Goal: Task Accomplishment & Management: Manage account settings

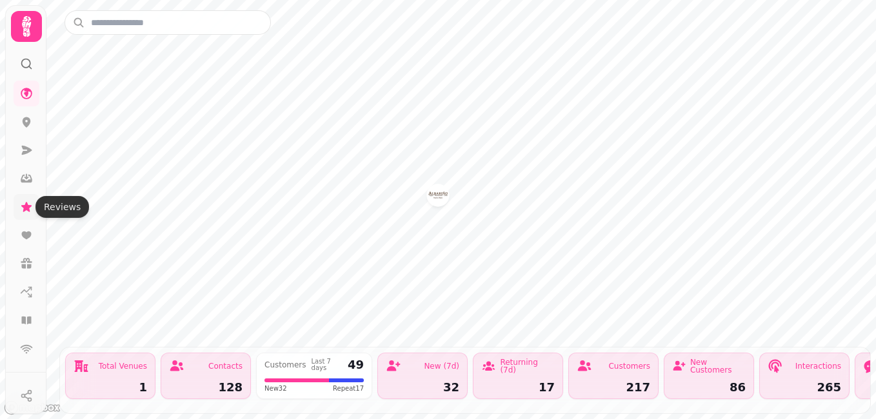
click at [23, 206] on icon at bounding box center [26, 207] width 10 height 10
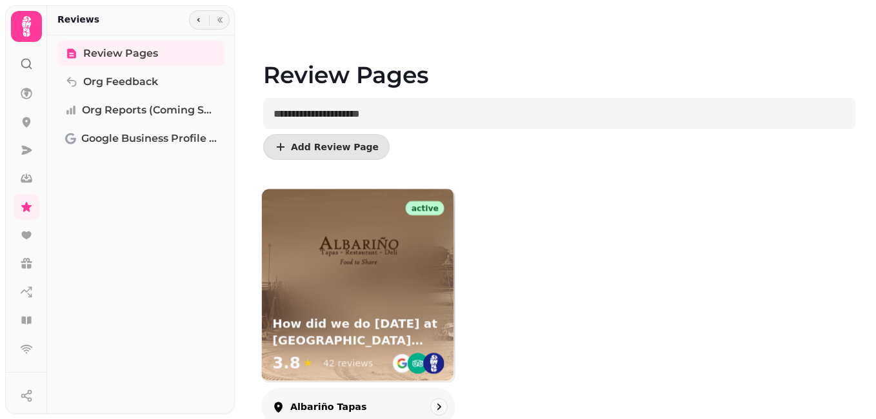
click at [341, 317] on h3 "How did we do [DATE] at [GEOGRAPHIC_DATA] tapas?" at bounding box center [358, 333] width 172 height 32
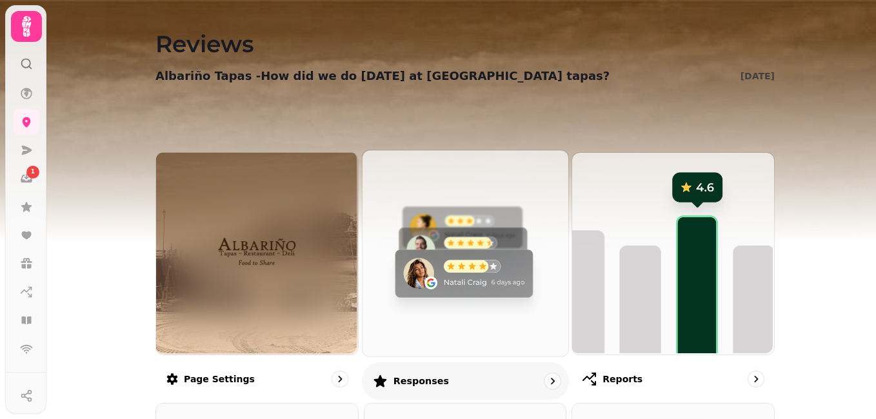
click at [474, 265] on img at bounding box center [464, 252] width 206 height 206
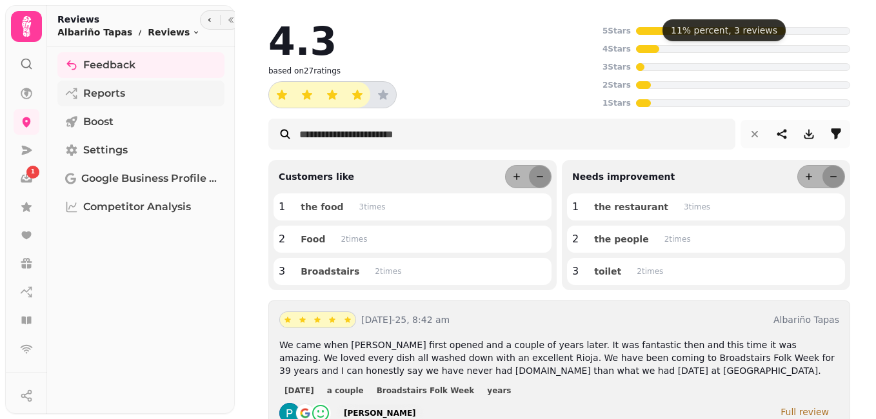
click at [126, 97] on link "Reports" at bounding box center [140, 94] width 167 height 26
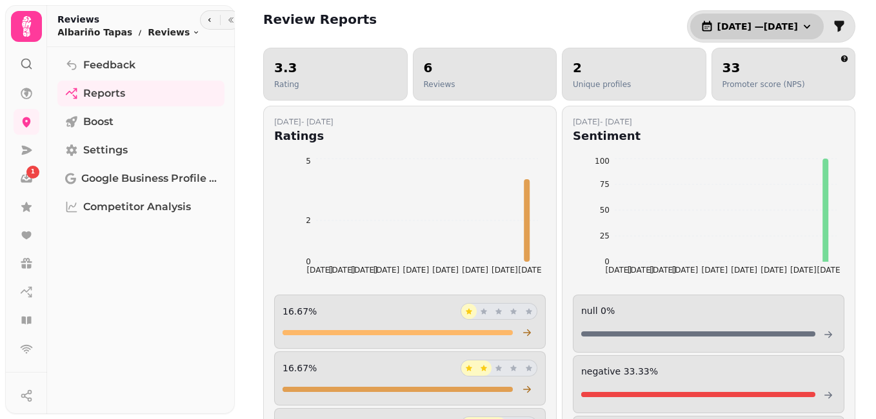
click at [800, 25] on icon "button" at bounding box center [806, 26] width 13 height 13
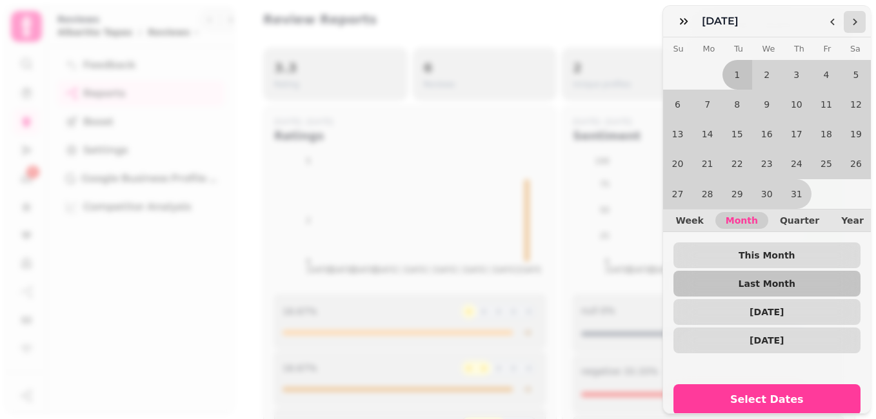
click at [858, 21] on icon "Go to the Next Month" at bounding box center [854, 22] width 10 height 10
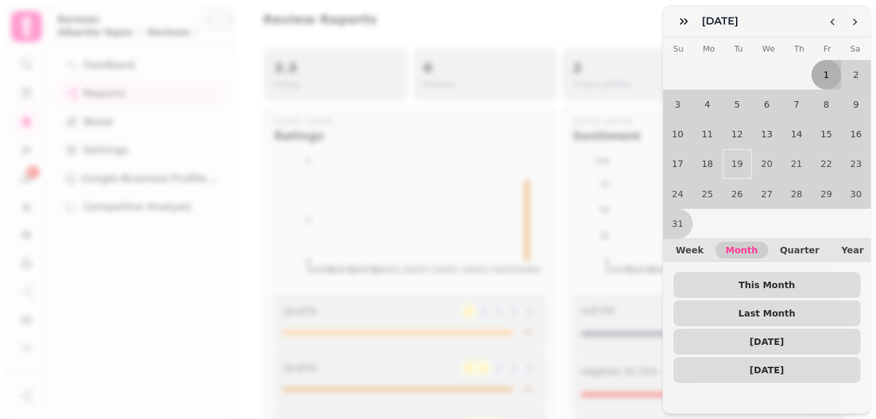
click at [815, 77] on button "1" at bounding box center [826, 75] width 30 height 30
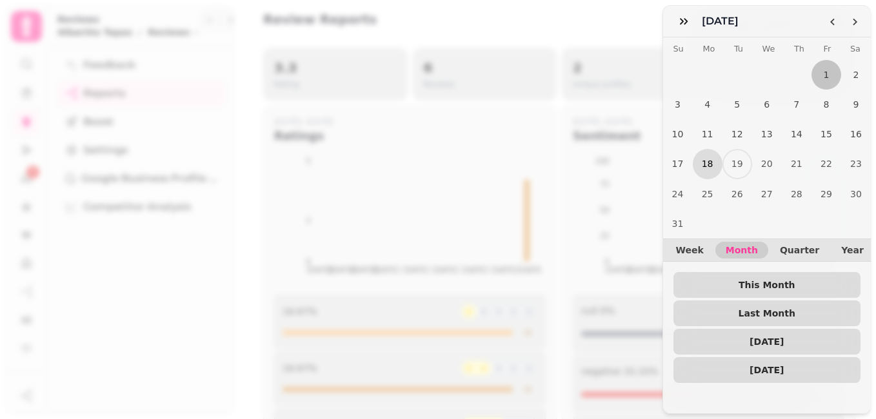
click at [704, 164] on button "18" at bounding box center [708, 164] width 30 height 30
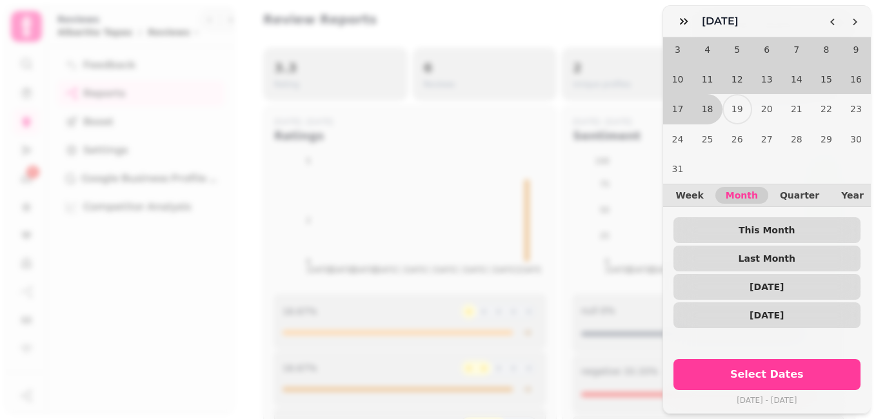
scroll to position [56, 0]
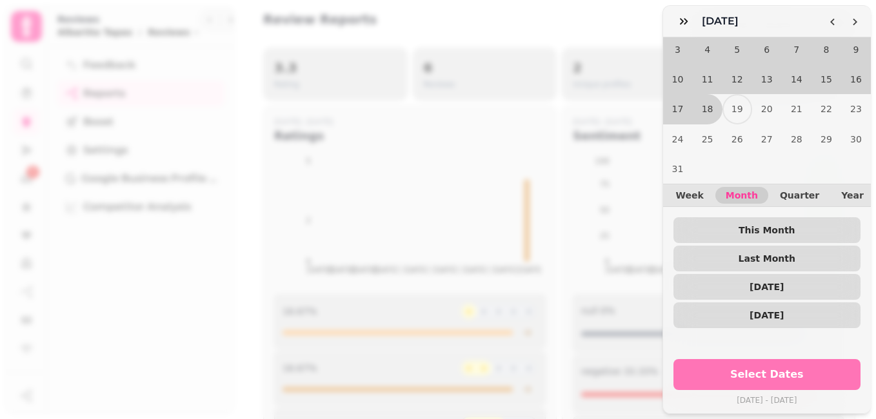
click at [799, 370] on span "Select Dates" at bounding box center [767, 375] width 157 height 10
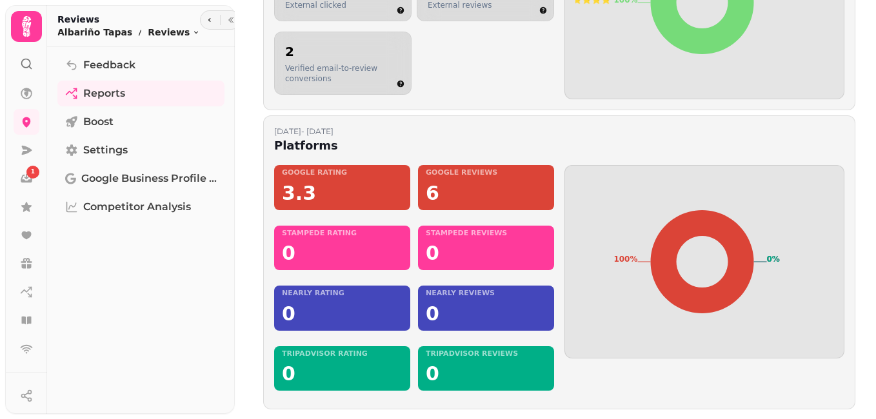
scroll to position [931, 0]
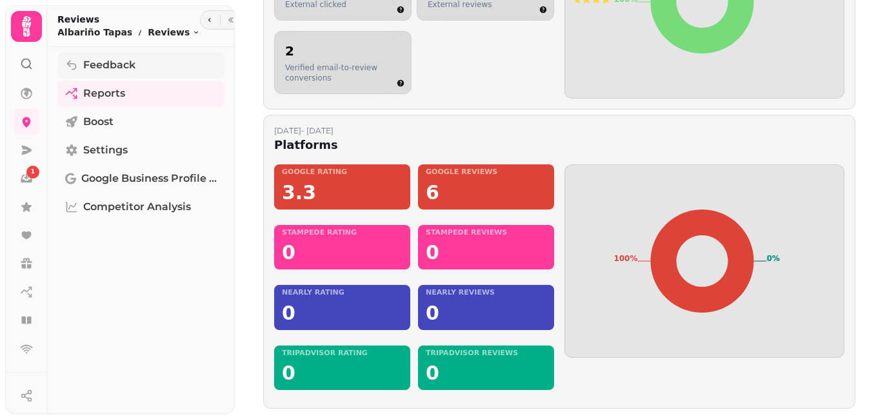
click at [125, 67] on span "Feedback" at bounding box center [109, 64] width 52 height 15
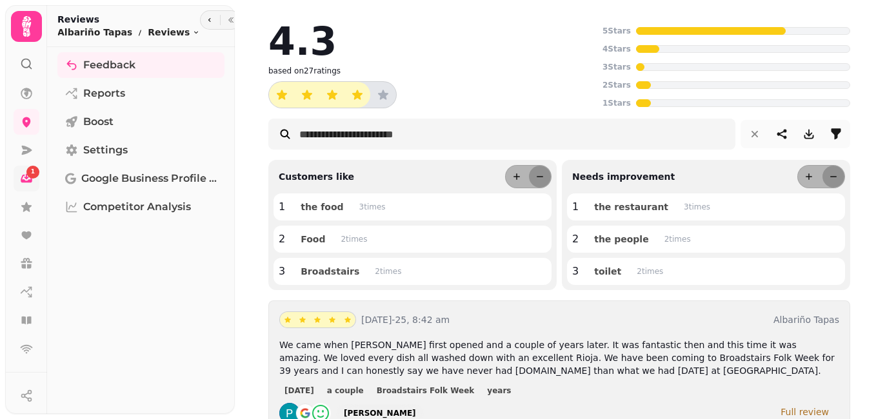
click at [30, 175] on div "1" at bounding box center [32, 172] width 13 height 13
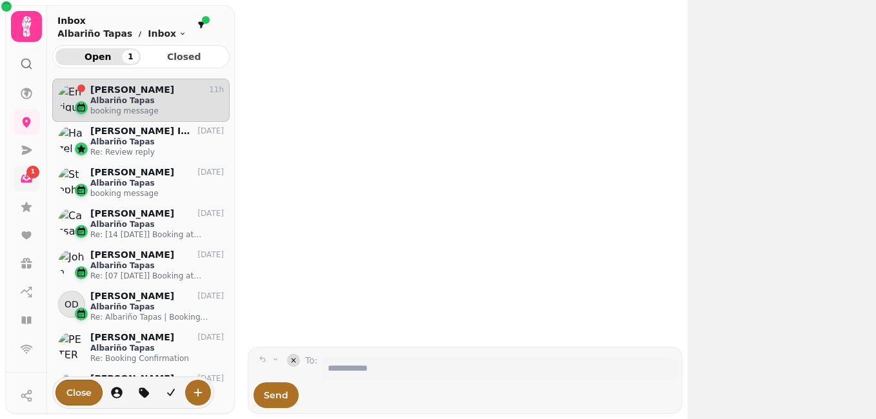
scroll to position [320, 168]
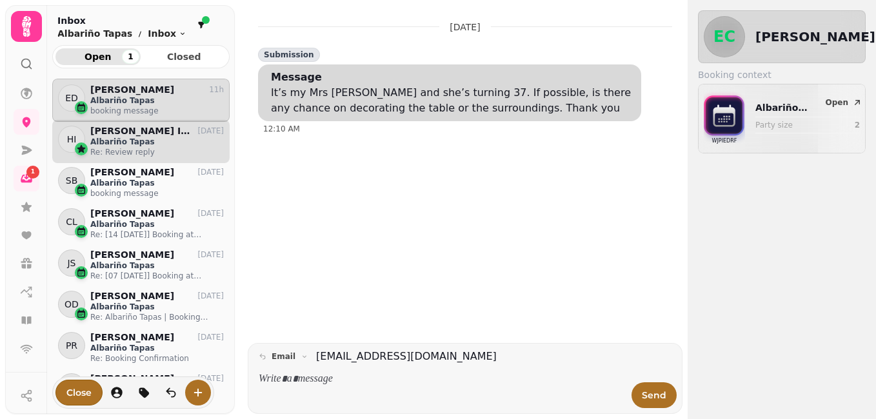
click at [99, 131] on p "[PERSON_NAME] Ireland" at bounding box center [140, 131] width 100 height 11
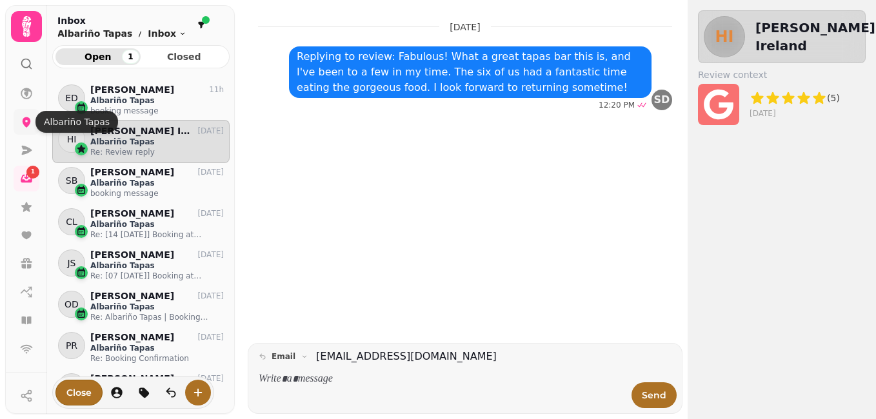
click at [22, 117] on icon at bounding box center [26, 121] width 13 height 13
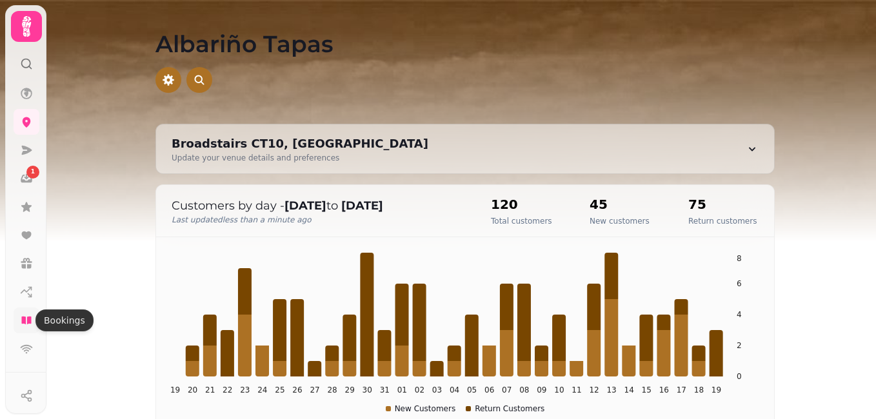
click at [24, 319] on icon at bounding box center [26, 321] width 10 height 8
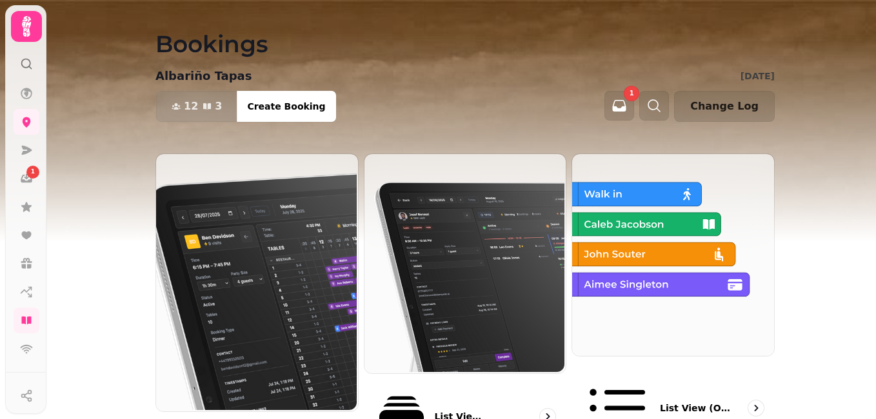
click at [635, 94] on div "1" at bounding box center [631, 93] width 15 height 15
click at [627, 104] on icon "button" at bounding box center [618, 105] width 15 height 15
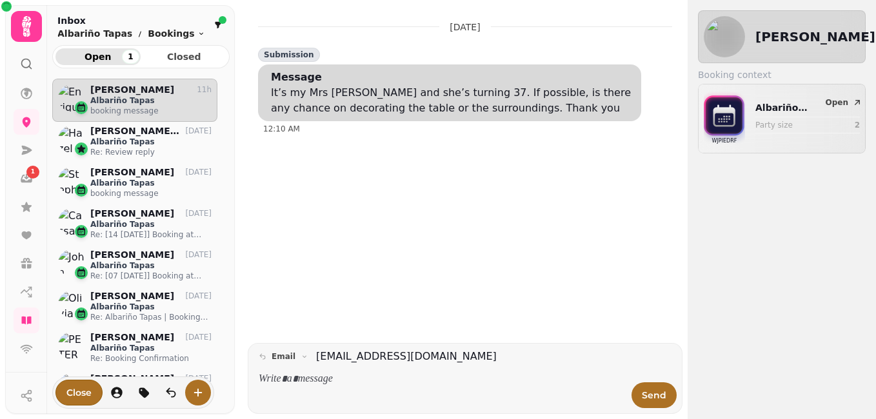
scroll to position [320, 168]
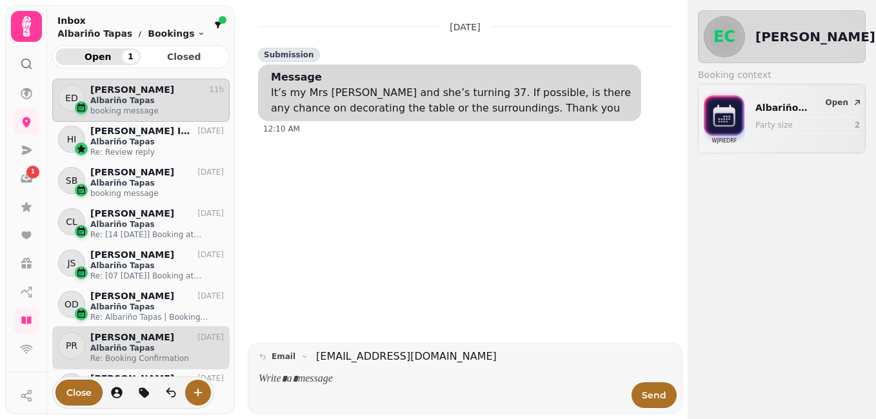
click at [132, 351] on p "Albariño Tapas" at bounding box center [156, 348] width 133 height 10
